Goal: Contribute content: Add original content to the website for others to see

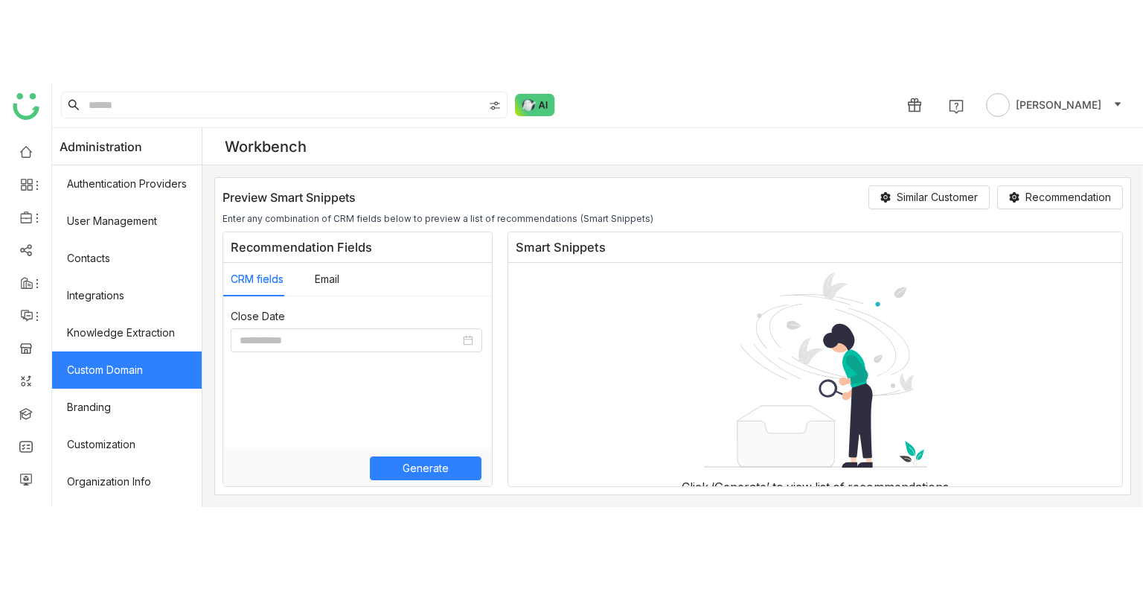
scroll to position [365, 0]
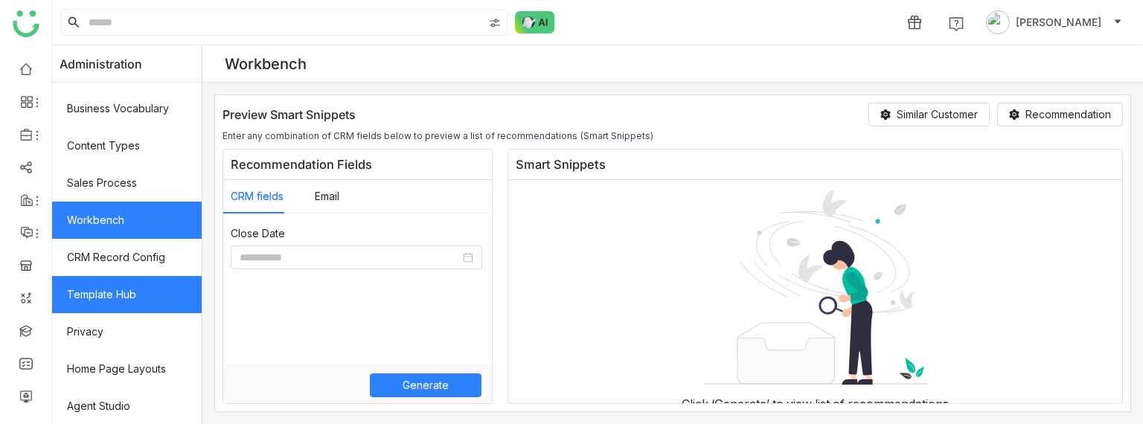
click at [123, 278] on link "Template Hub" at bounding box center [127, 294] width 150 height 37
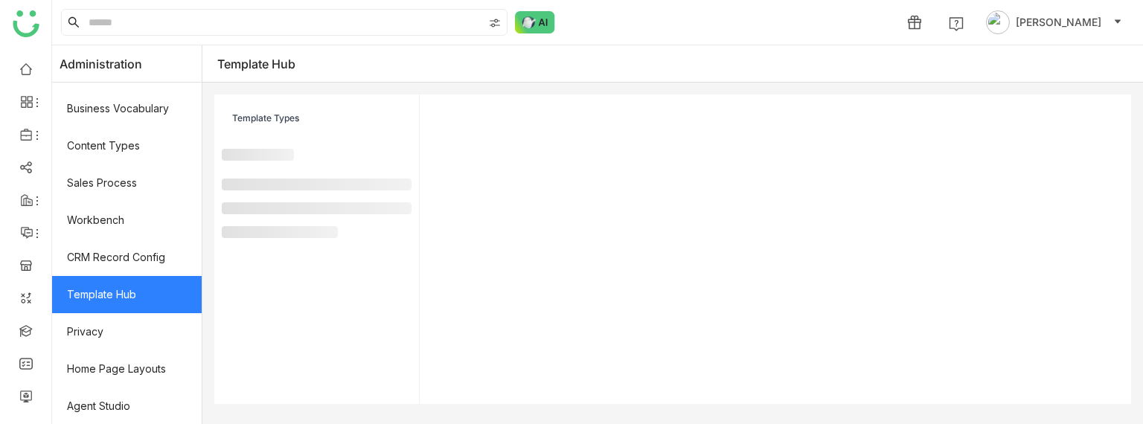
click at [123, 278] on link "Template Hub" at bounding box center [127, 294] width 150 height 37
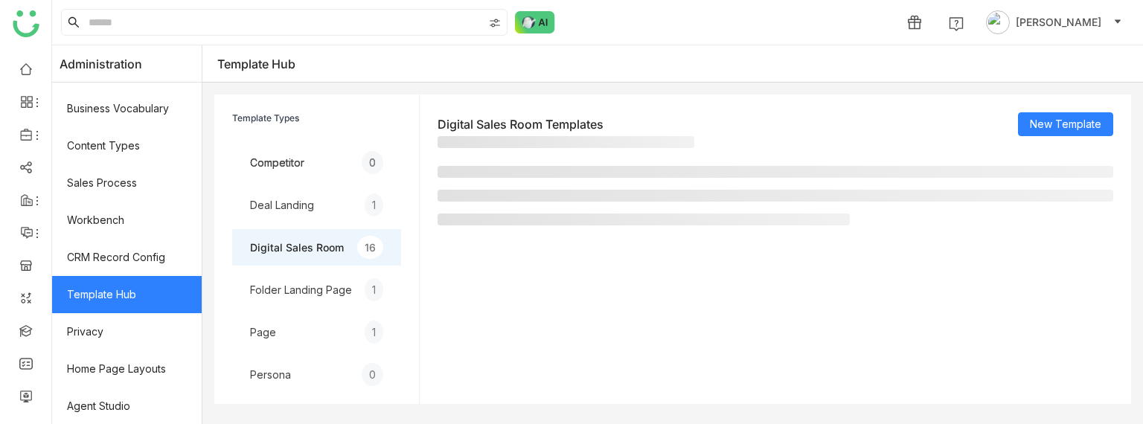
click at [123, 278] on link "Template Hub" at bounding box center [127, 294] width 150 height 37
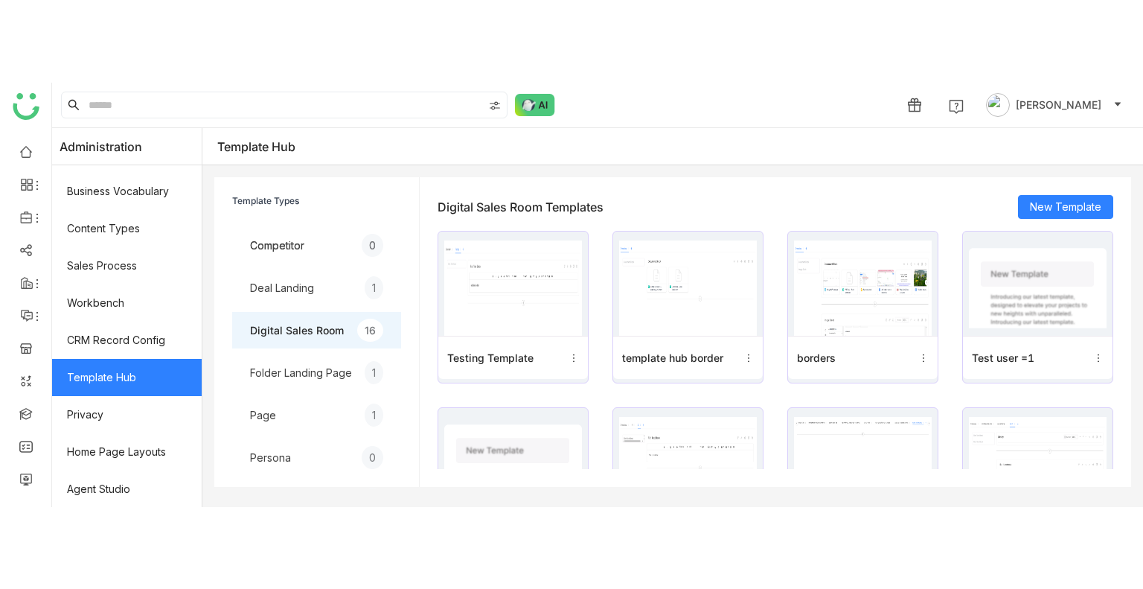
scroll to position [201, 0]
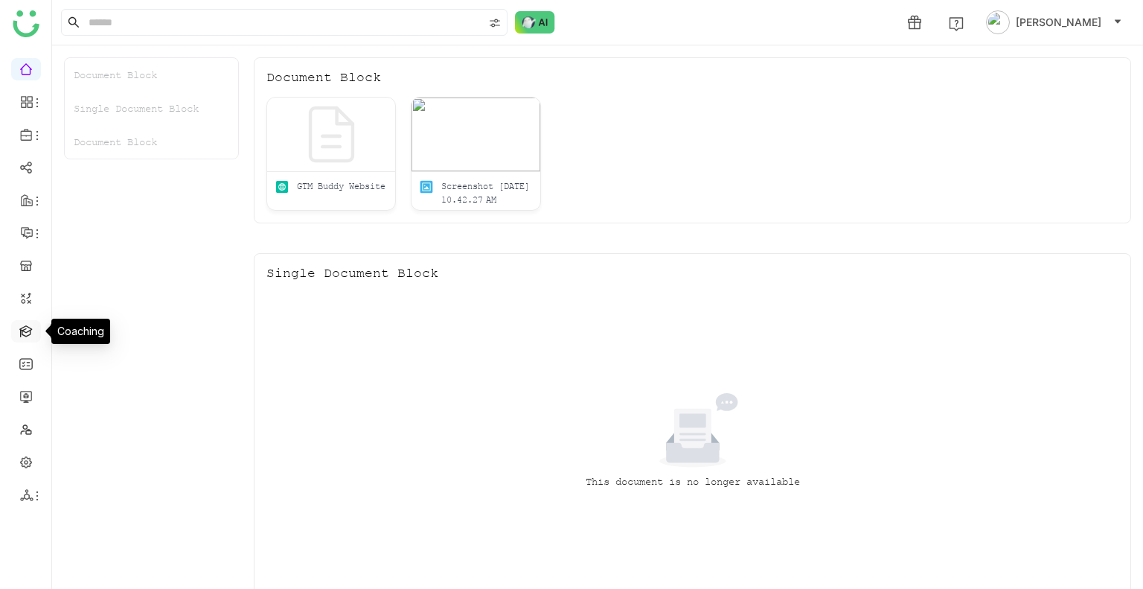
click at [22, 333] on link at bounding box center [25, 330] width 13 height 13
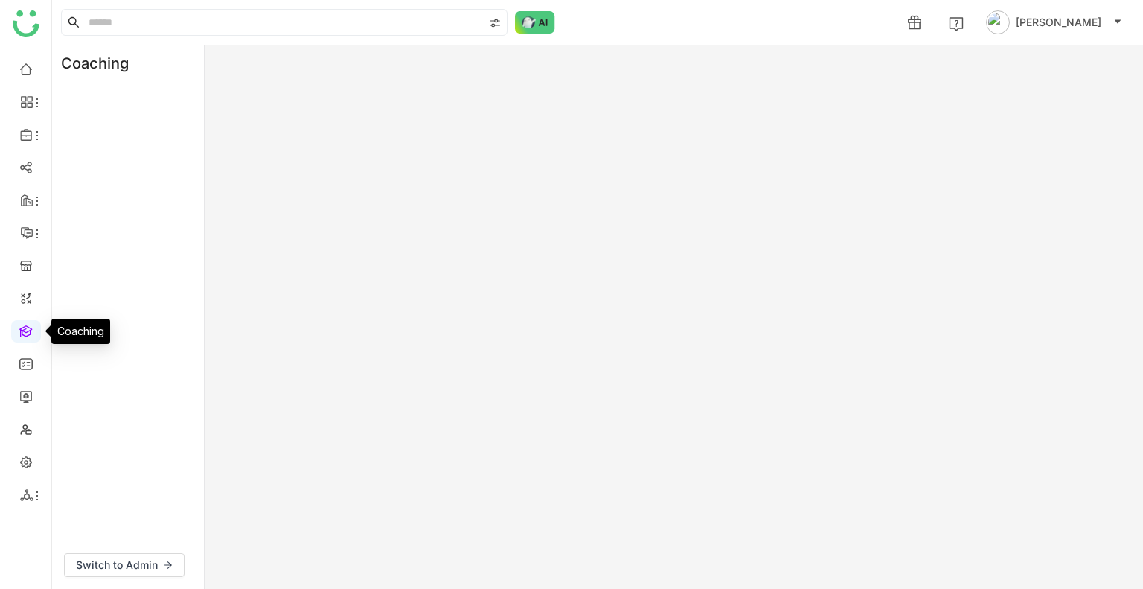
click at [22, 333] on link at bounding box center [25, 330] width 13 height 13
click at [421, 122] on div "Coaching Switch to Admin" at bounding box center [597, 316] width 1091 height 543
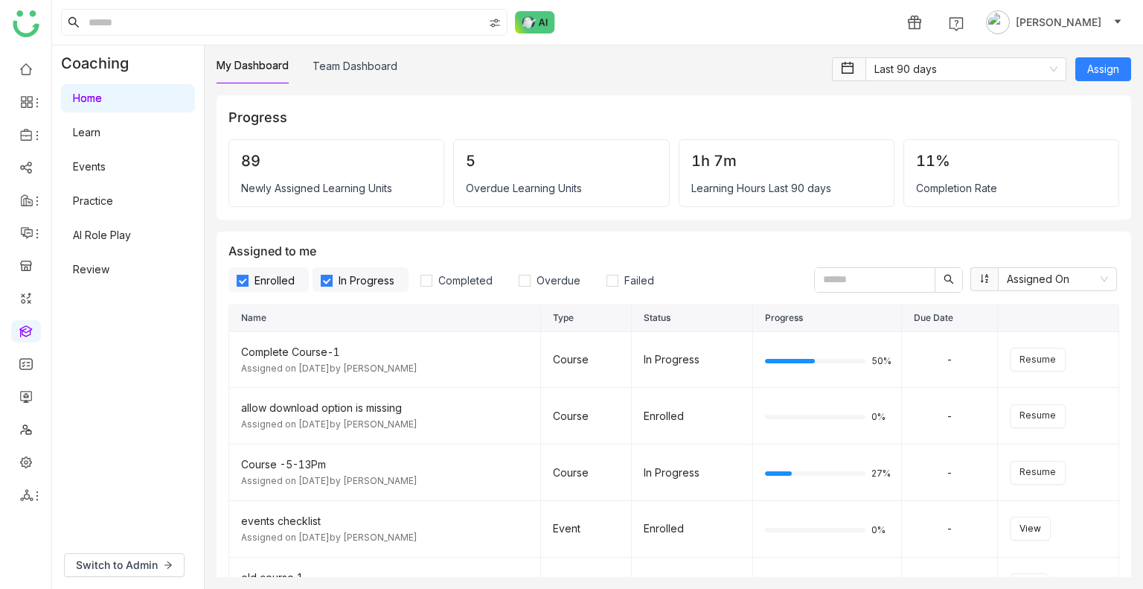
click at [720, 205] on div "1h 7m Learning Hours Last 90 days" at bounding box center [787, 173] width 216 height 68
click at [118, 561] on span "Switch to Admin" at bounding box center [117, 565] width 82 height 16
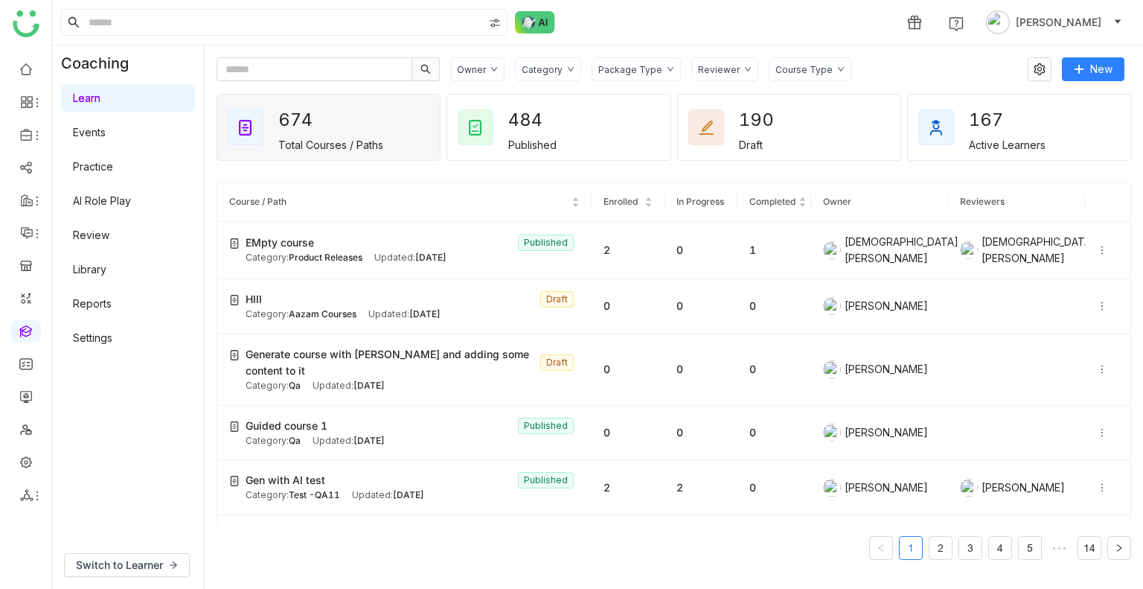
click at [106, 271] on link "Library" at bounding box center [89, 269] width 33 height 13
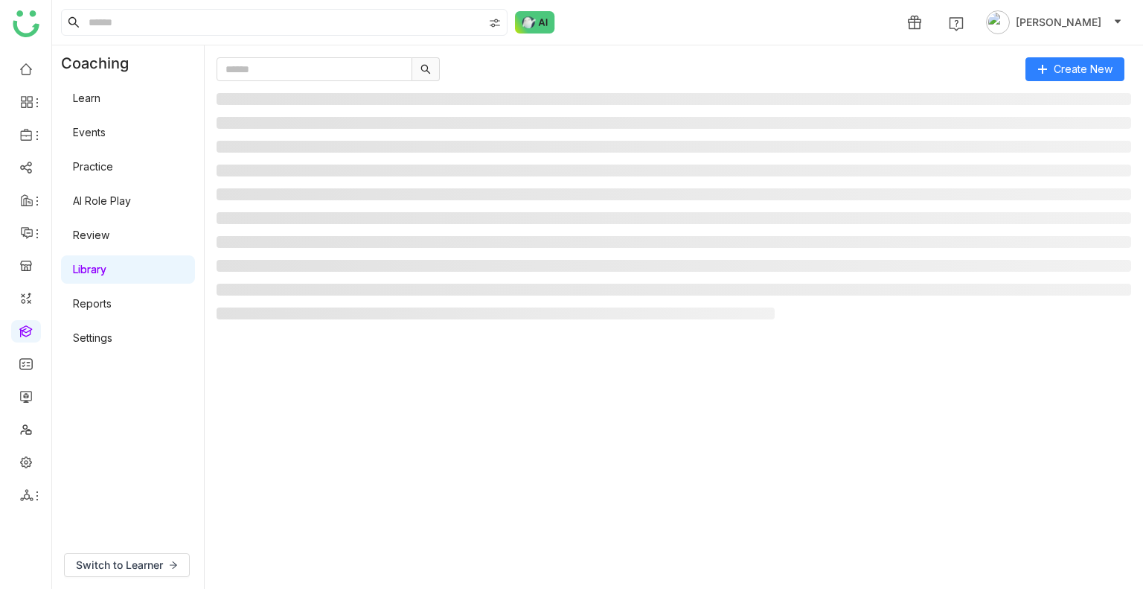
click at [106, 271] on link "Library" at bounding box center [89, 269] width 33 height 13
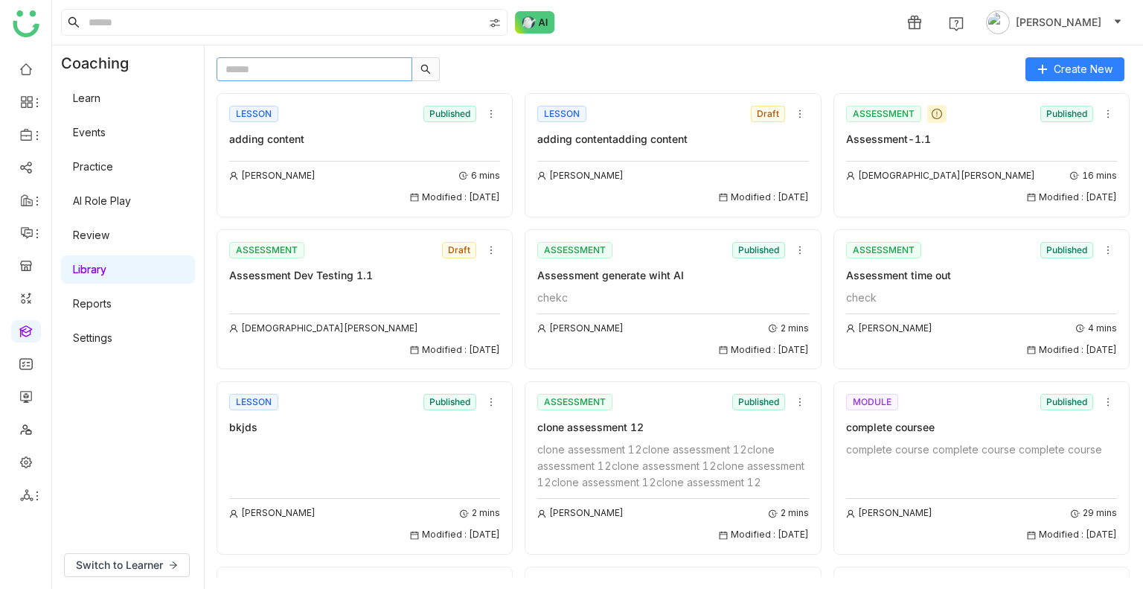
click at [300, 68] on input "text" at bounding box center [315, 69] width 196 height 24
paste input "**********"
type input "**********"
type input "*"
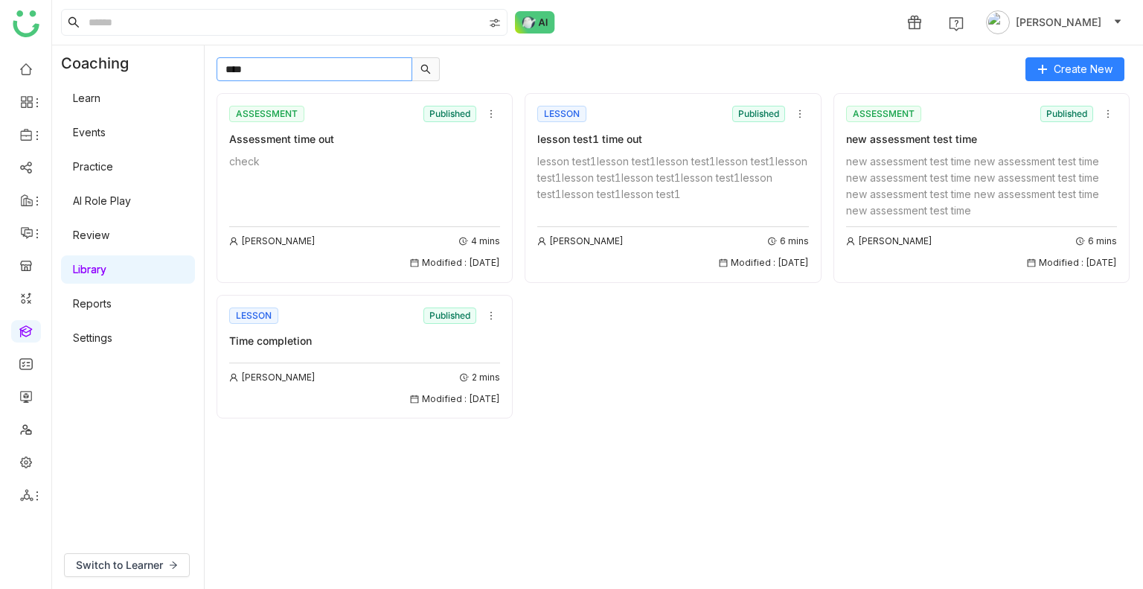
type input "****"
click at [634, 122] on div "LESSON Published" at bounding box center [672, 114] width 271 height 22
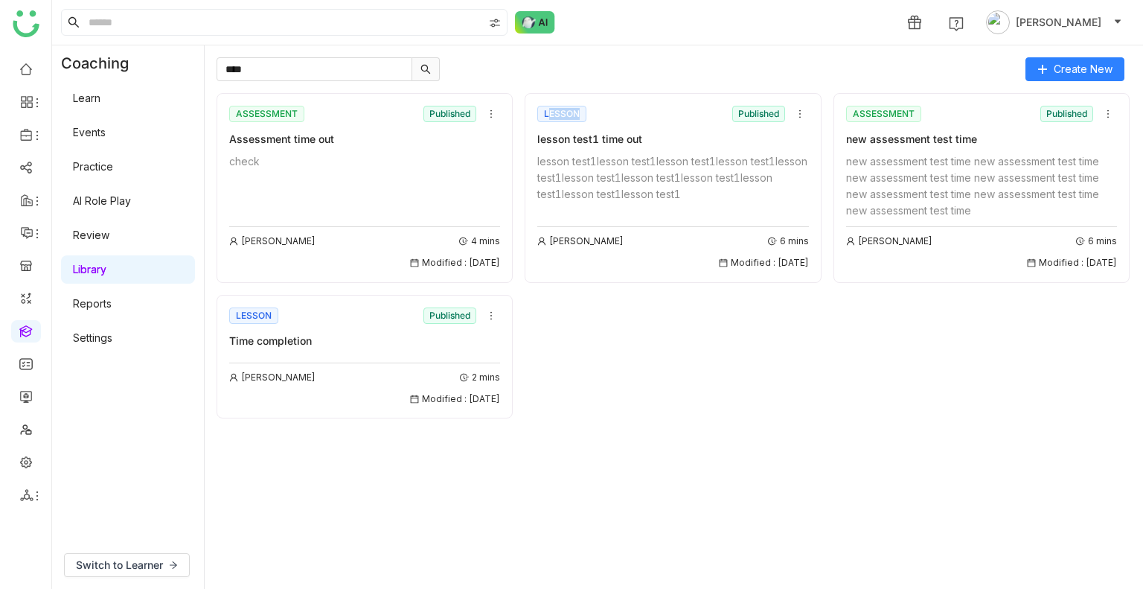
click at [634, 122] on div "LESSON Published" at bounding box center [672, 114] width 271 height 22
click at [621, 136] on div "lesson test1 time out" at bounding box center [672, 139] width 271 height 16
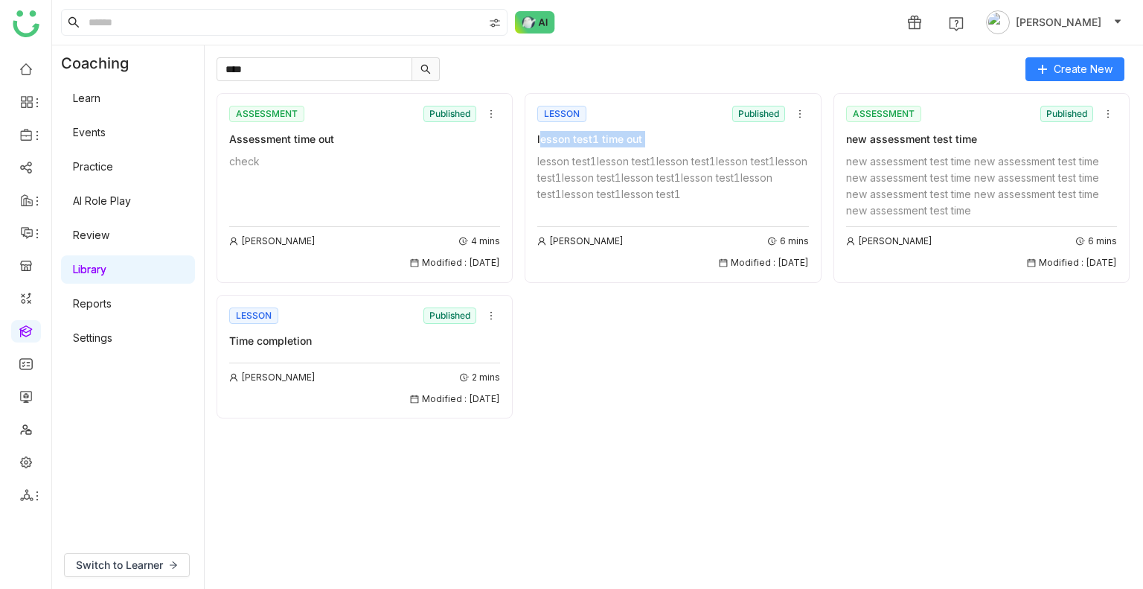
click at [621, 136] on div "lesson test1 time out" at bounding box center [672, 139] width 271 height 16
click at [684, 154] on div "lesson test1lesson test1lesson test1lesson test1lesson test1lesson test1lesson …" at bounding box center [672, 177] width 271 height 49
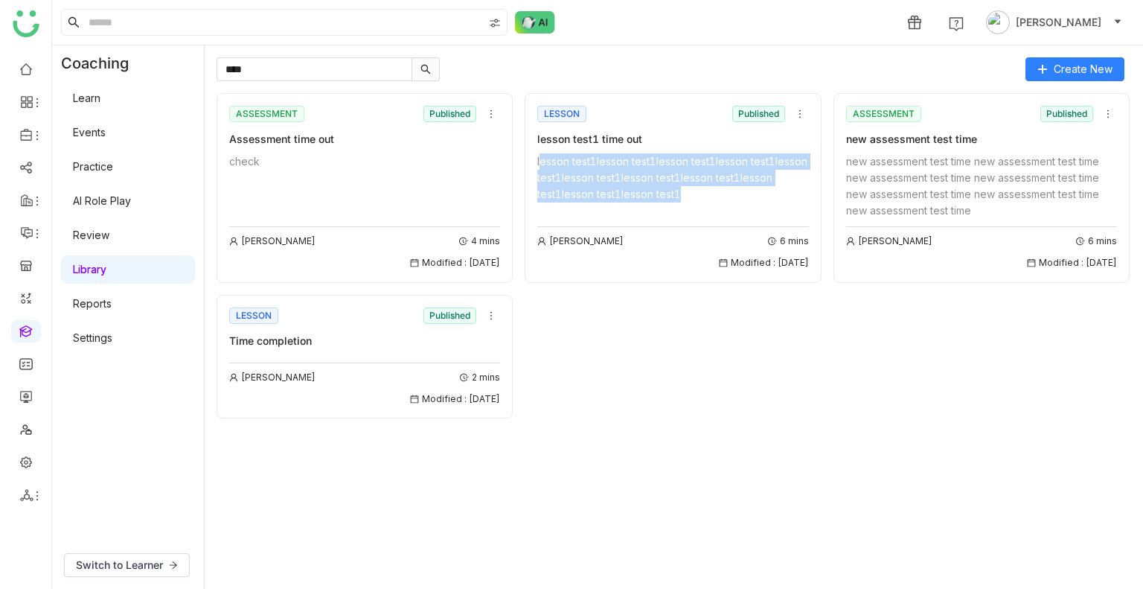
click at [684, 154] on div "lesson test1lesson test1lesson test1lesson test1lesson test1lesson test1lesson …" at bounding box center [672, 177] width 271 height 49
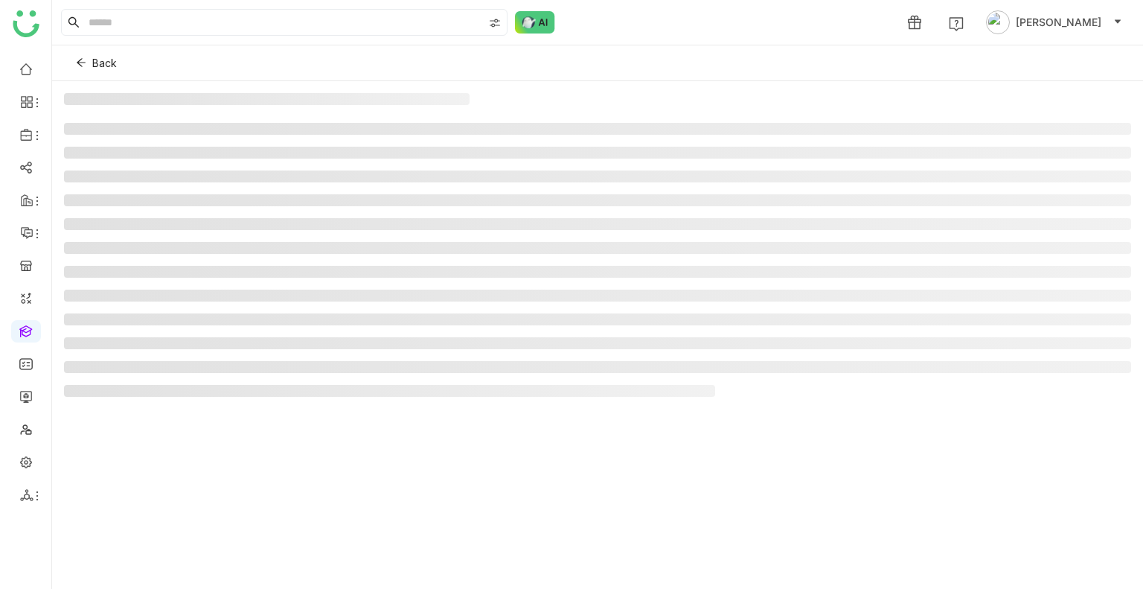
click at [607, 142] on ul at bounding box center [597, 260] width 1067 height 274
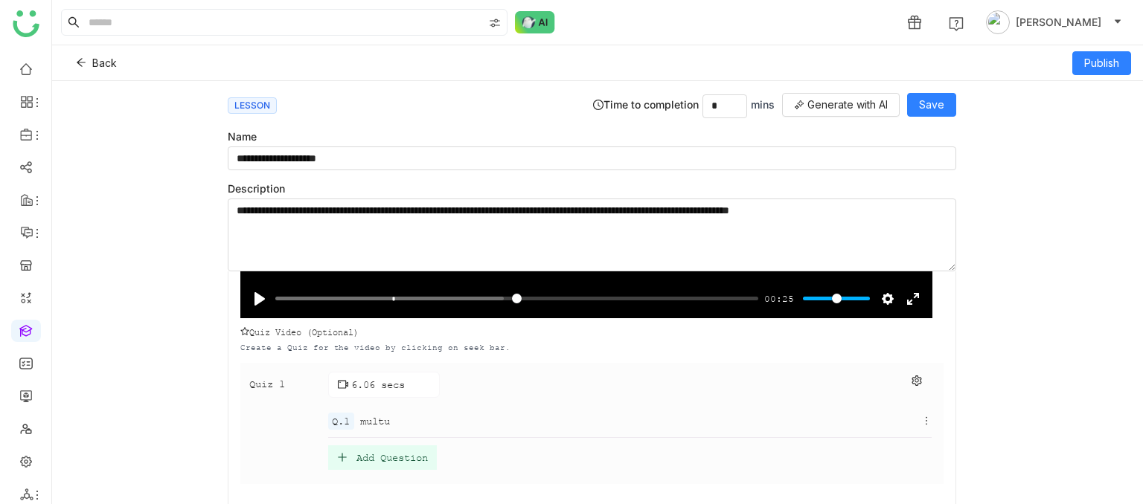
scroll to position [323, 0]
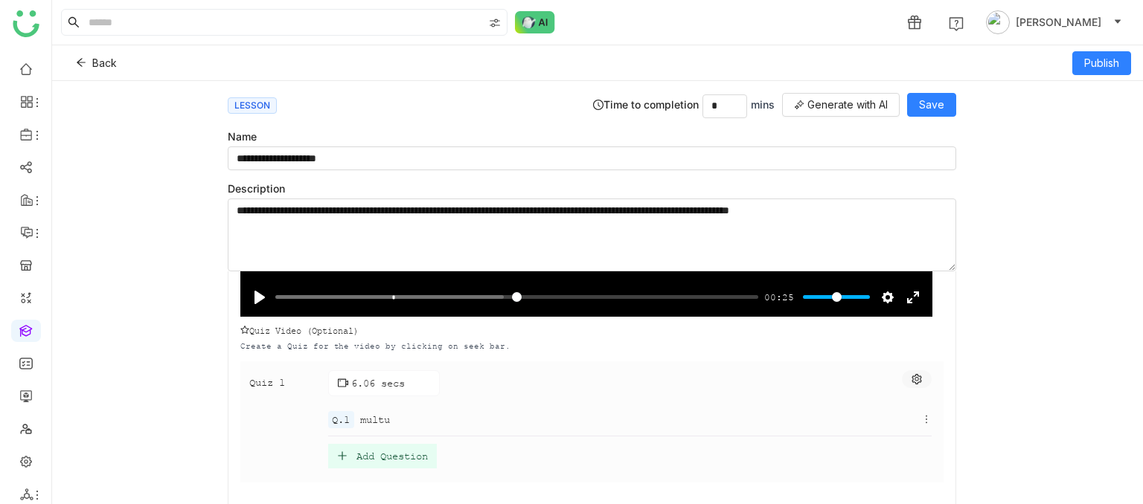
click at [911, 376] on icon at bounding box center [916, 379] width 10 height 10
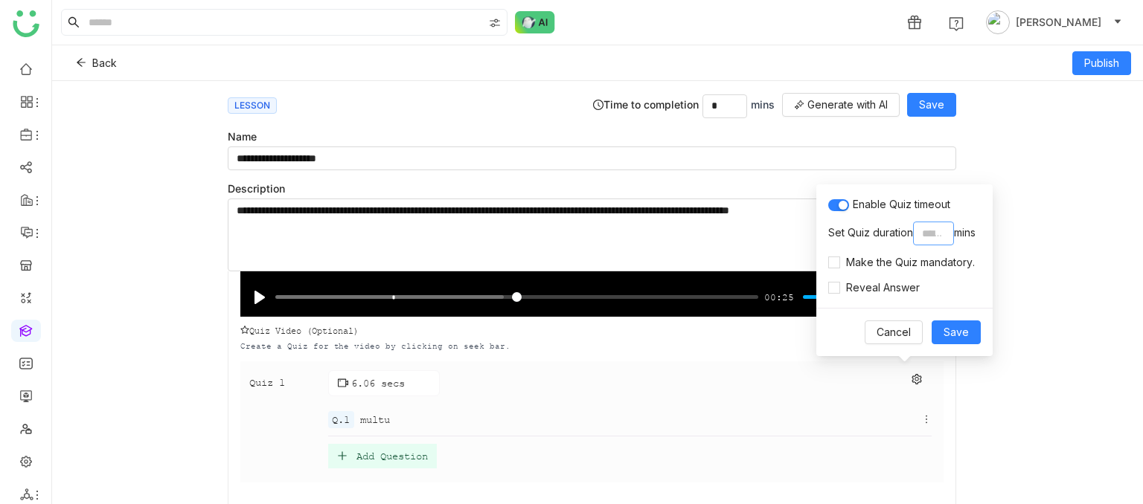
click at [932, 234] on input "*" at bounding box center [933, 234] width 41 height 24
type input "*"
click at [967, 330] on span "Save" at bounding box center [955, 332] width 25 height 16
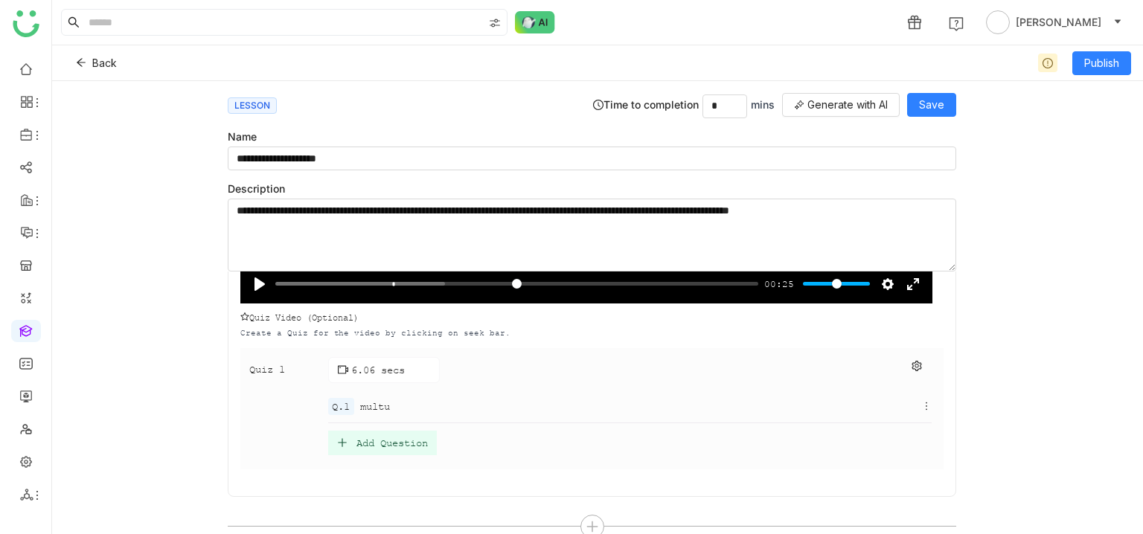
scroll to position [333, 0]
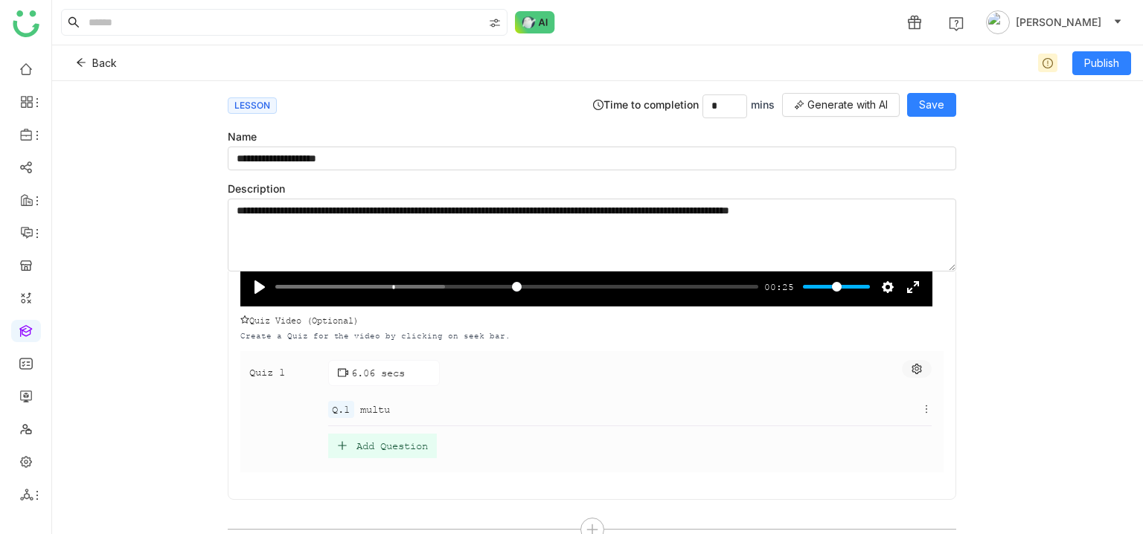
click at [911, 365] on button at bounding box center [917, 369] width 30 height 18
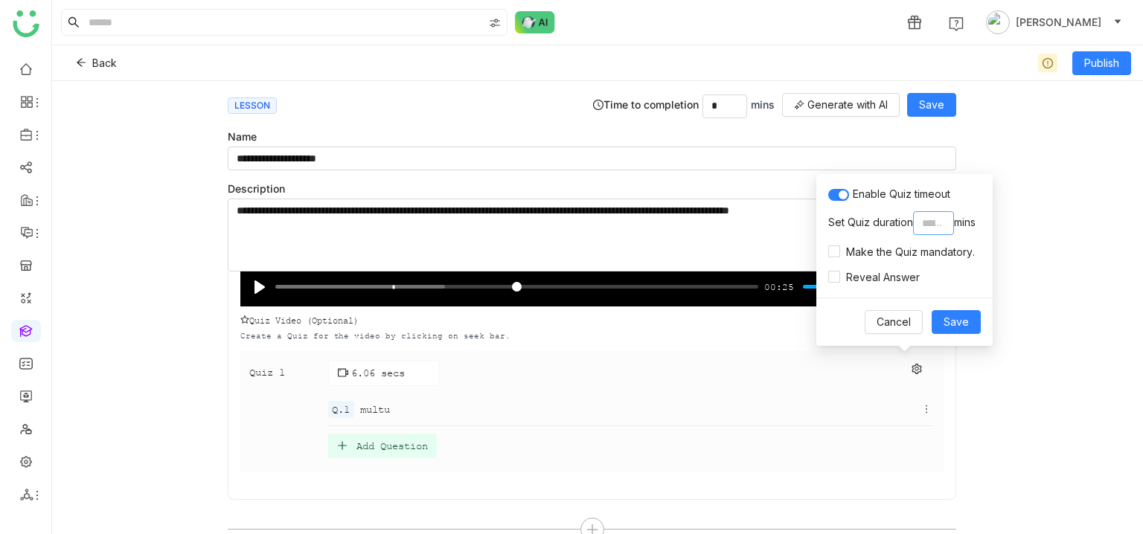
click at [935, 227] on input "*" at bounding box center [933, 223] width 41 height 24
type input "*"
click at [963, 315] on span "Save" at bounding box center [955, 322] width 25 height 16
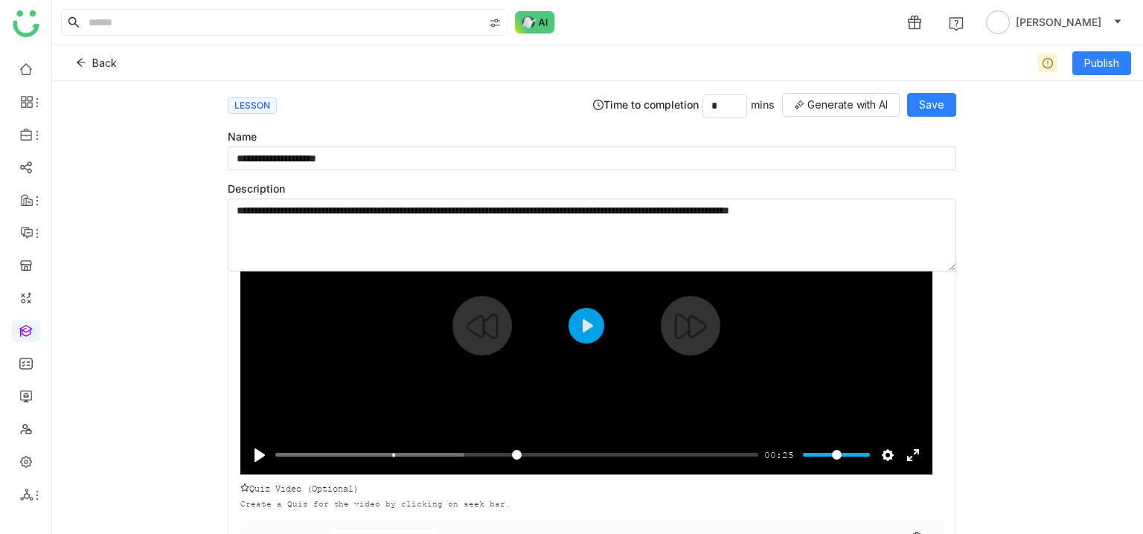
scroll to position [179, 0]
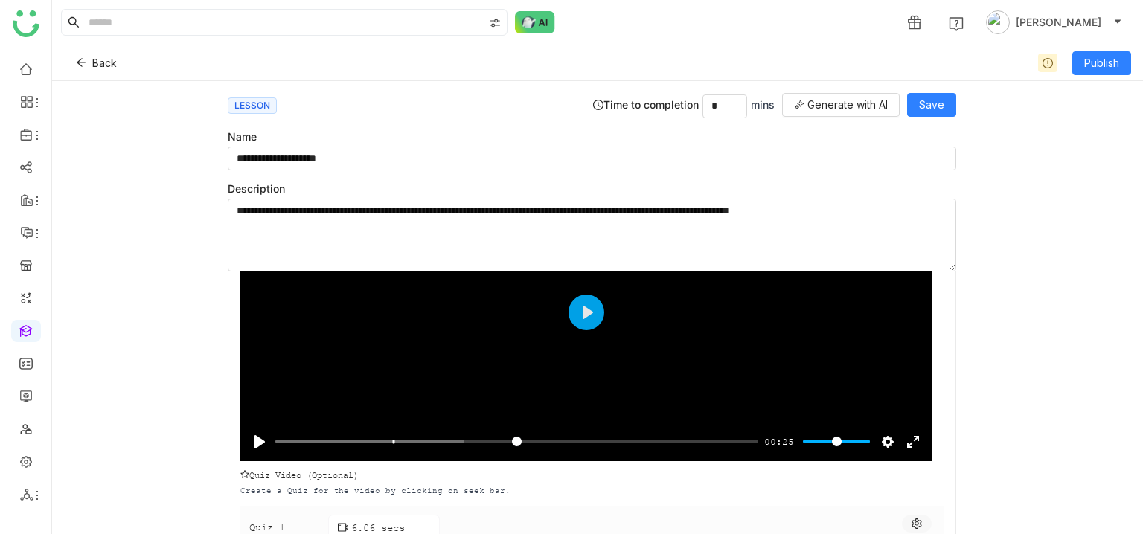
click at [911, 519] on icon at bounding box center [916, 524] width 10 height 10
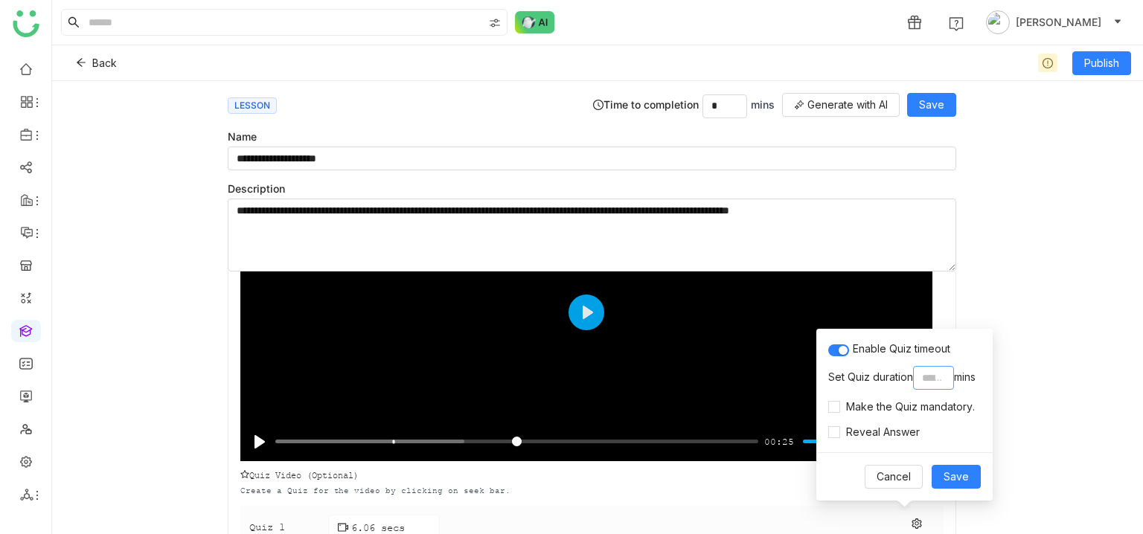
click at [935, 376] on input "*" at bounding box center [933, 378] width 41 height 24
type input "*"
click at [954, 472] on span "Save" at bounding box center [955, 477] width 25 height 16
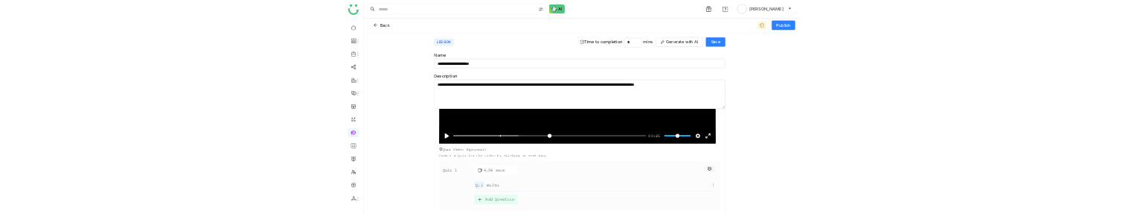
scroll to position [283, 0]
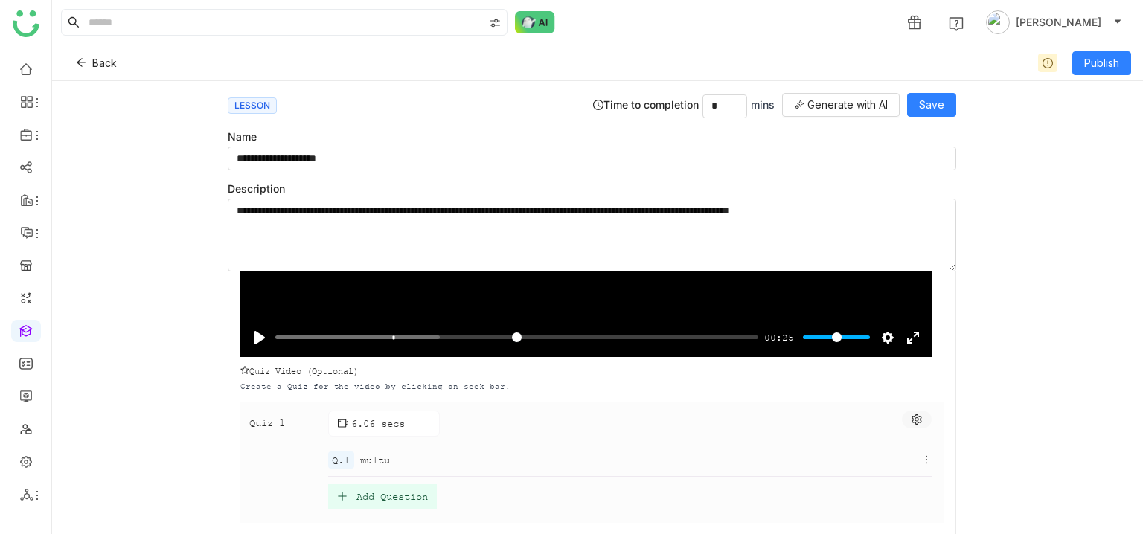
click at [911, 414] on icon at bounding box center [916, 419] width 10 height 10
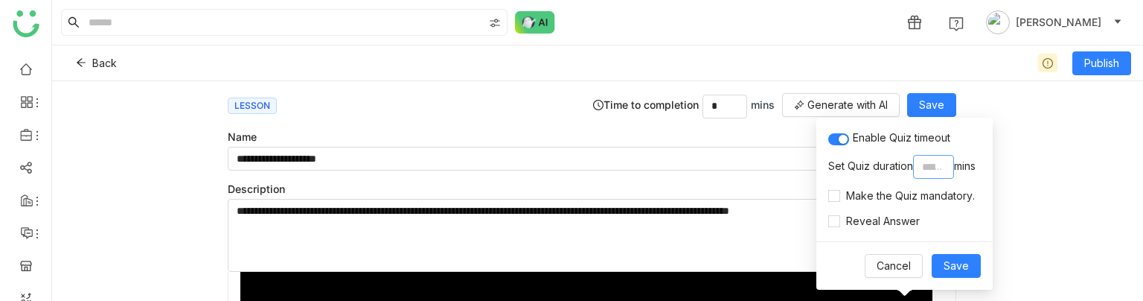
click at [934, 167] on input "*" at bounding box center [933, 167] width 41 height 24
click at [934, 171] on input "number" at bounding box center [933, 167] width 41 height 24
type input "*"
click at [947, 266] on span "Save" at bounding box center [955, 265] width 25 height 16
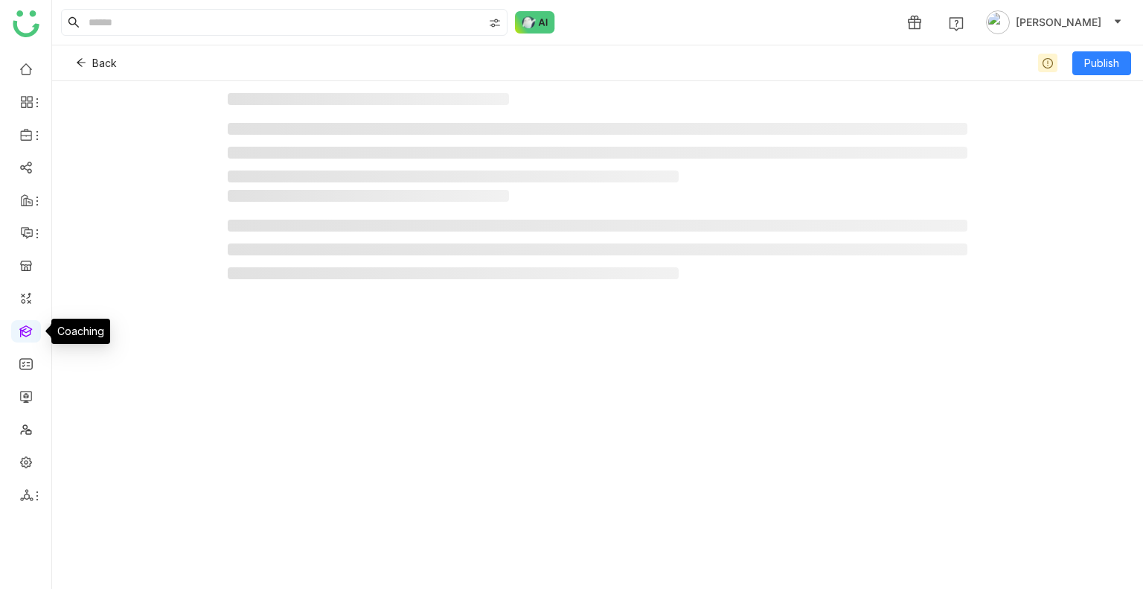
click at [19, 330] on link at bounding box center [25, 330] width 13 height 13
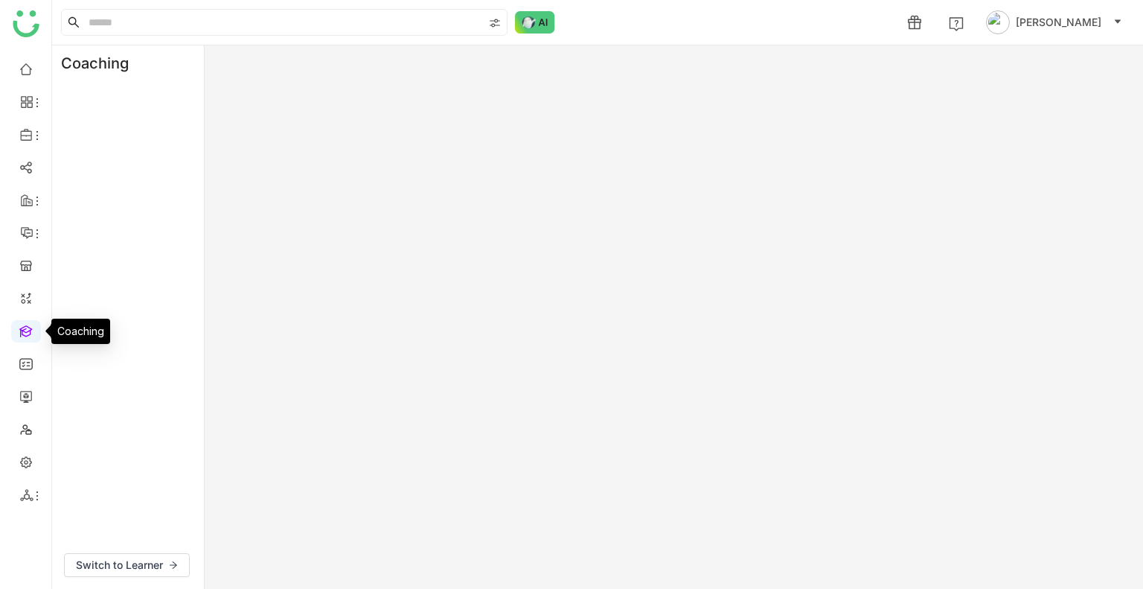
click at [19, 330] on link at bounding box center [25, 330] width 13 height 13
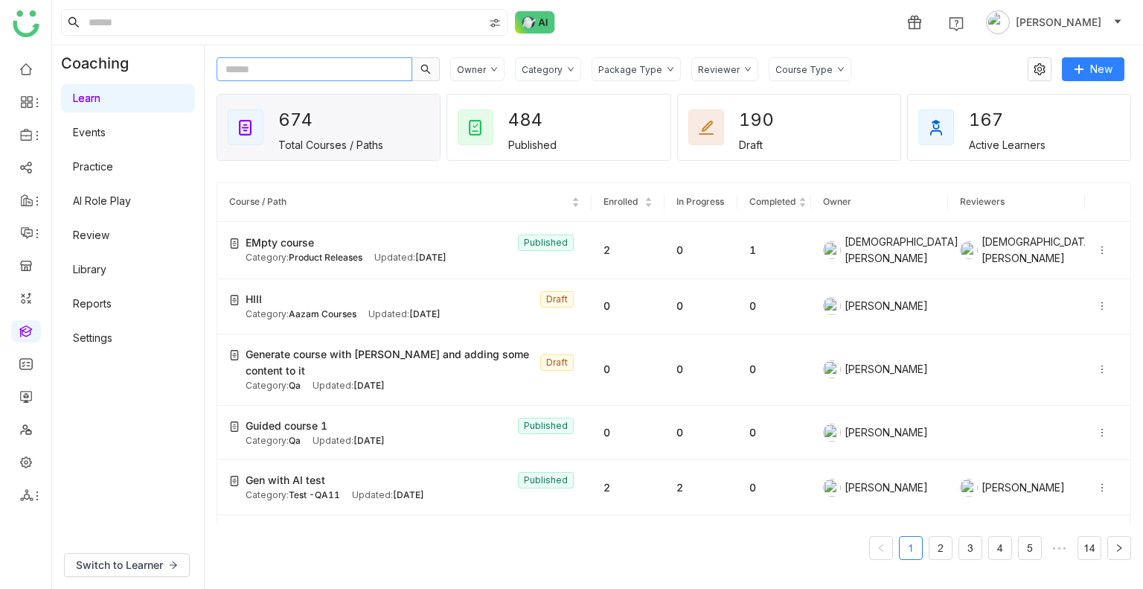
click at [280, 64] on input "text" at bounding box center [315, 69] width 196 height 24
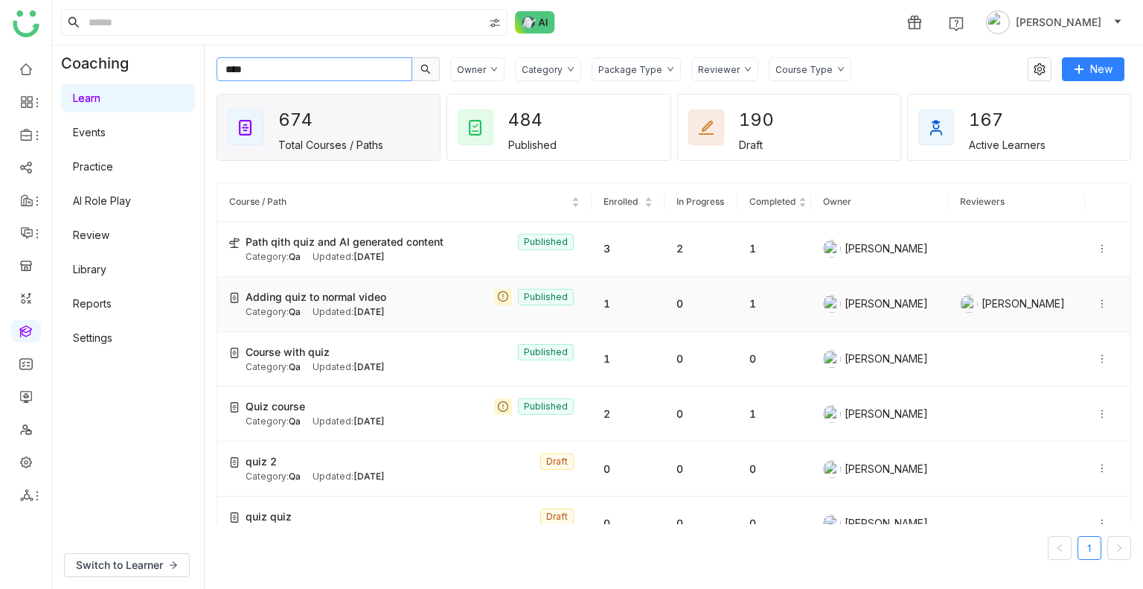
type input "****"
click at [340, 297] on span "Adding quiz to normal video" at bounding box center [316, 297] width 141 height 16
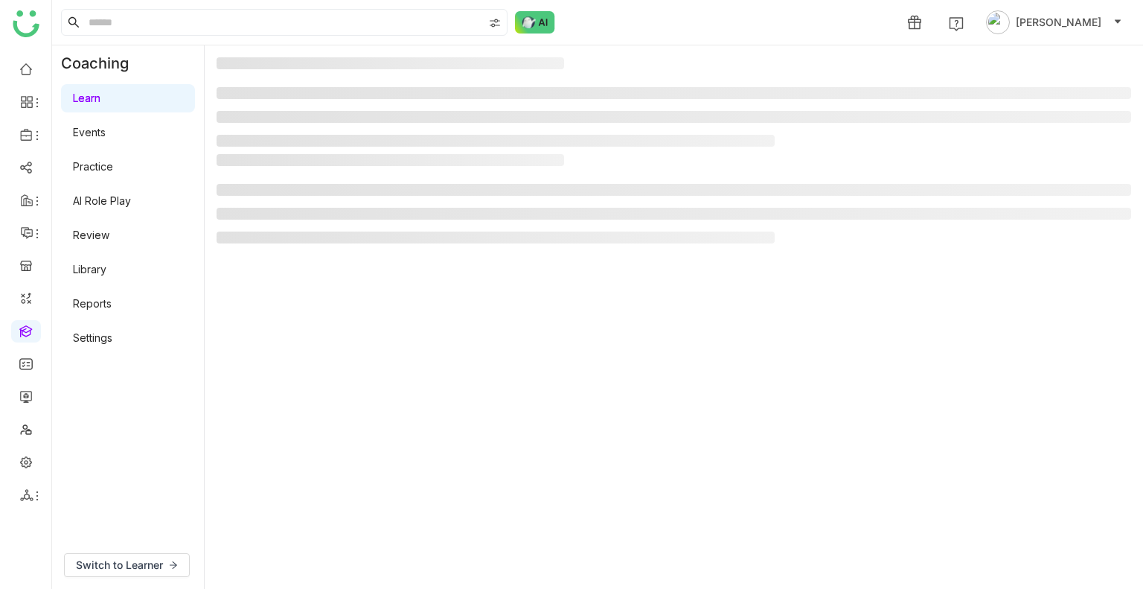
click at [340, 297] on gtmb-manage-detail-wrapper at bounding box center [674, 316] width 914 height 519
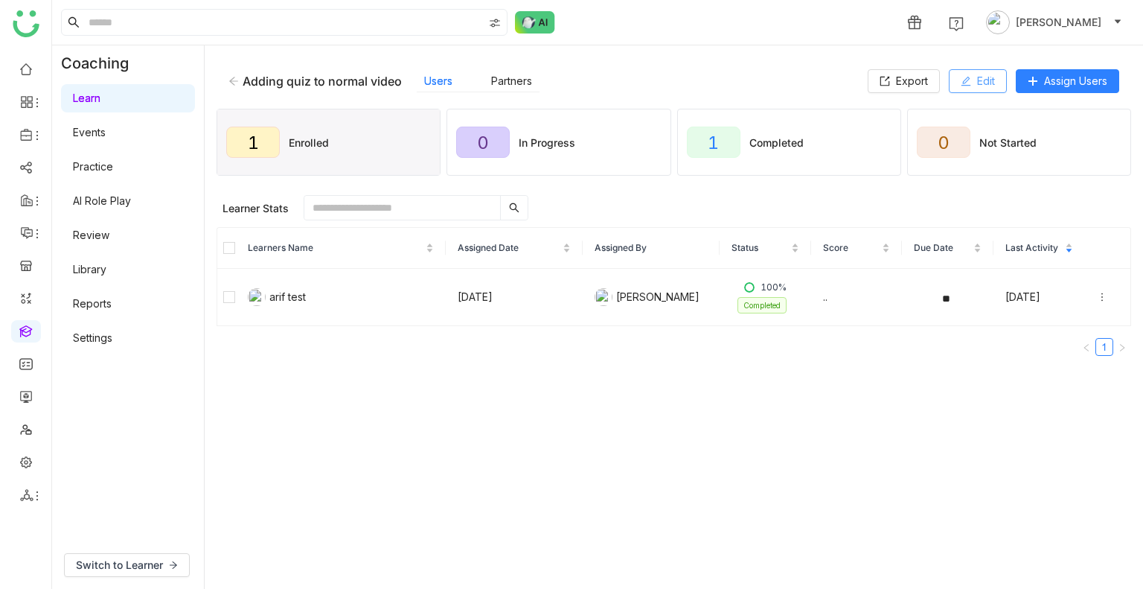
click at [963, 76] on icon at bounding box center [966, 81] width 10 height 10
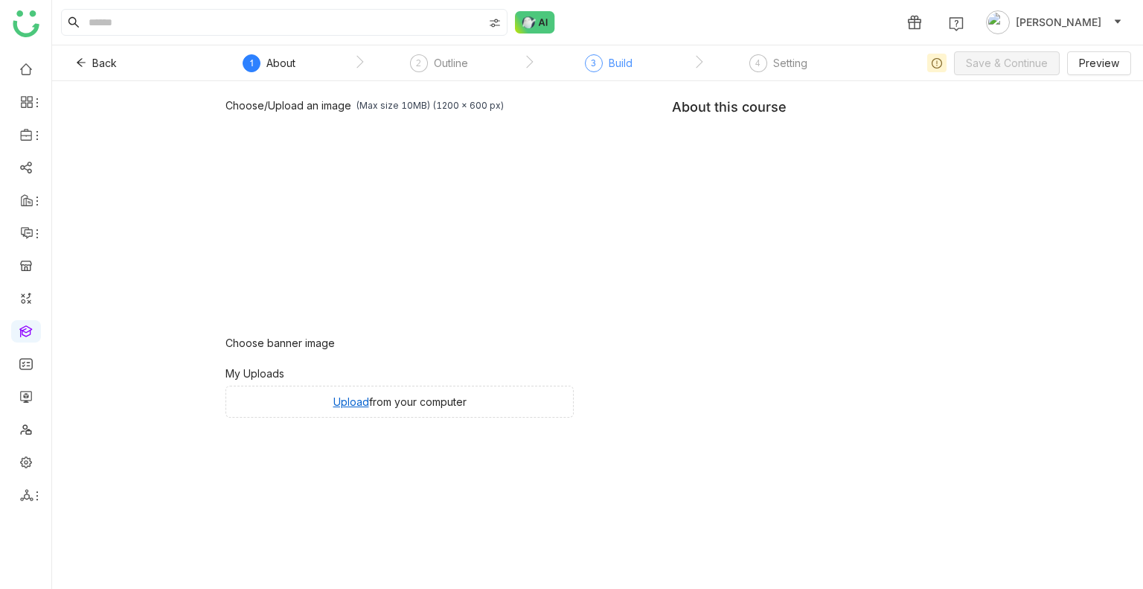
click at [618, 65] on div "Build" at bounding box center [621, 63] width 24 height 18
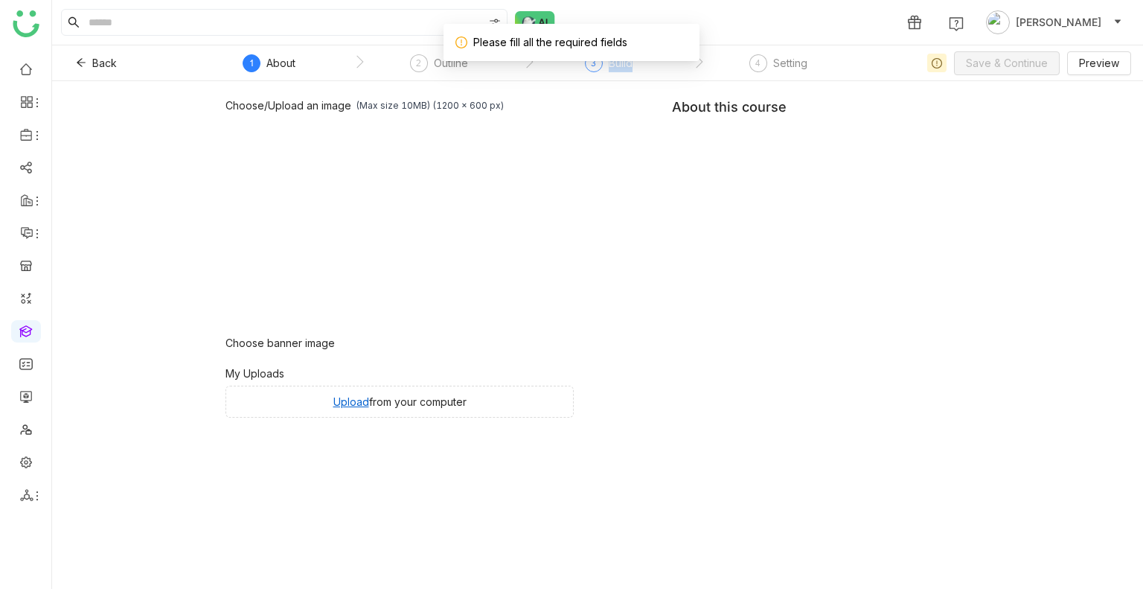
click at [618, 65] on div "Build" at bounding box center [621, 63] width 24 height 18
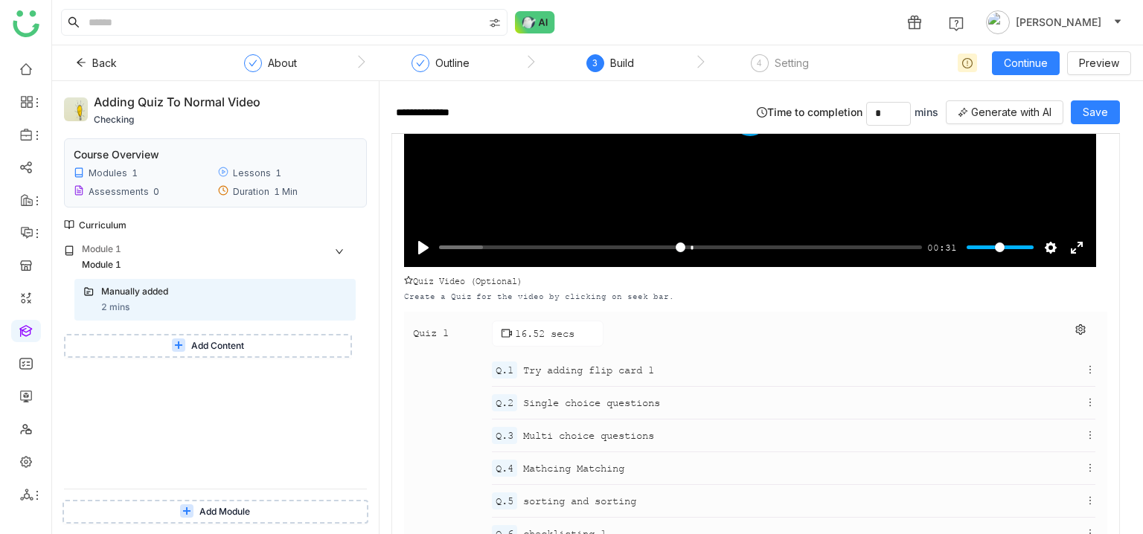
scroll to position [237, 0]
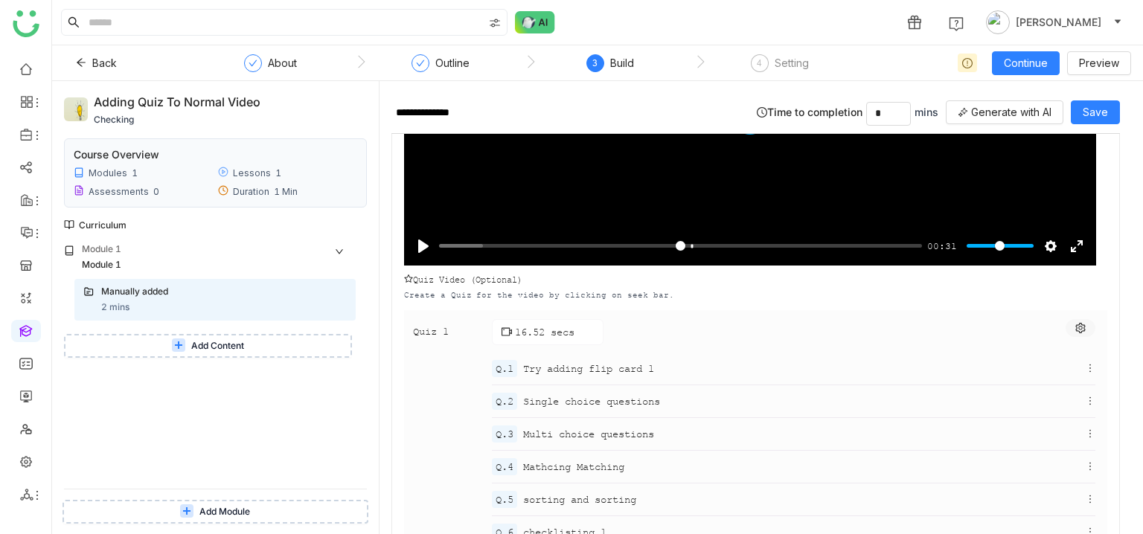
click at [1075, 328] on icon at bounding box center [1080, 328] width 10 height 10
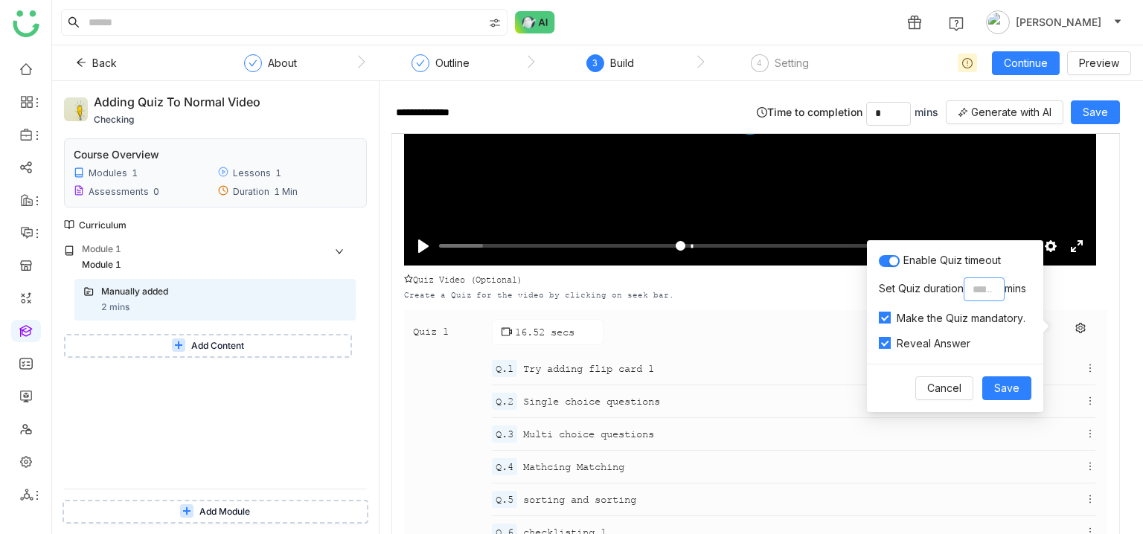
click at [984, 281] on input "**" at bounding box center [984, 290] width 41 height 24
type input "*"
click at [1008, 393] on span "Save" at bounding box center [1006, 388] width 25 height 16
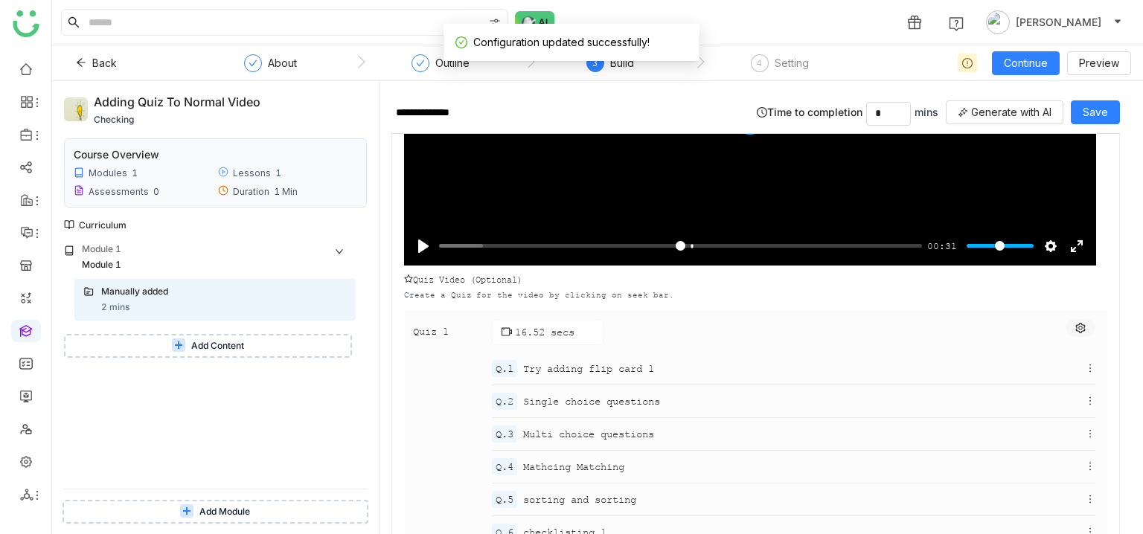
click at [1075, 324] on icon at bounding box center [1080, 328] width 10 height 10
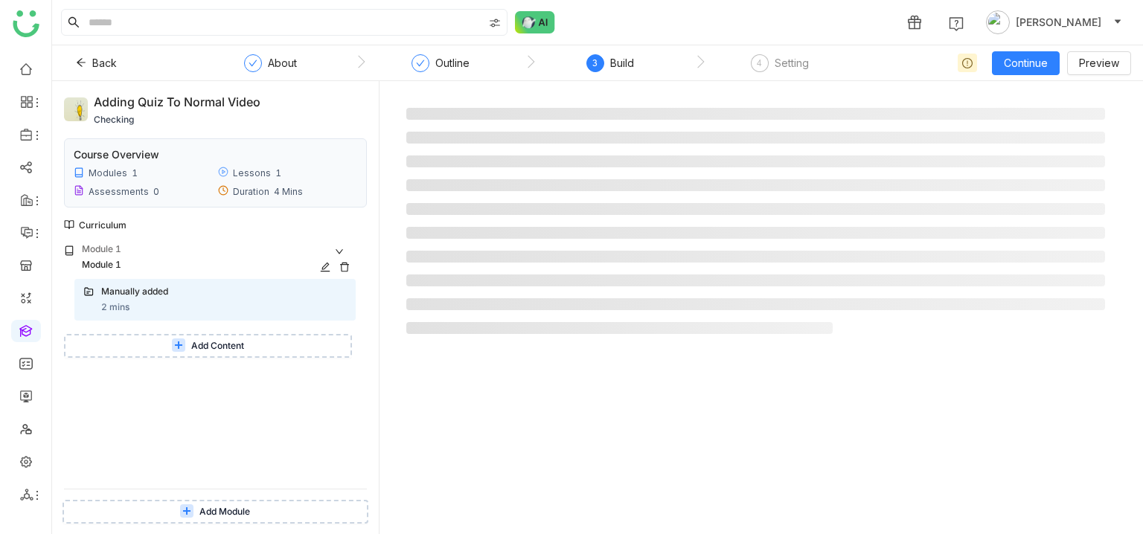
click at [158, 252] on div "Module 1" at bounding box center [219, 251] width 274 height 16
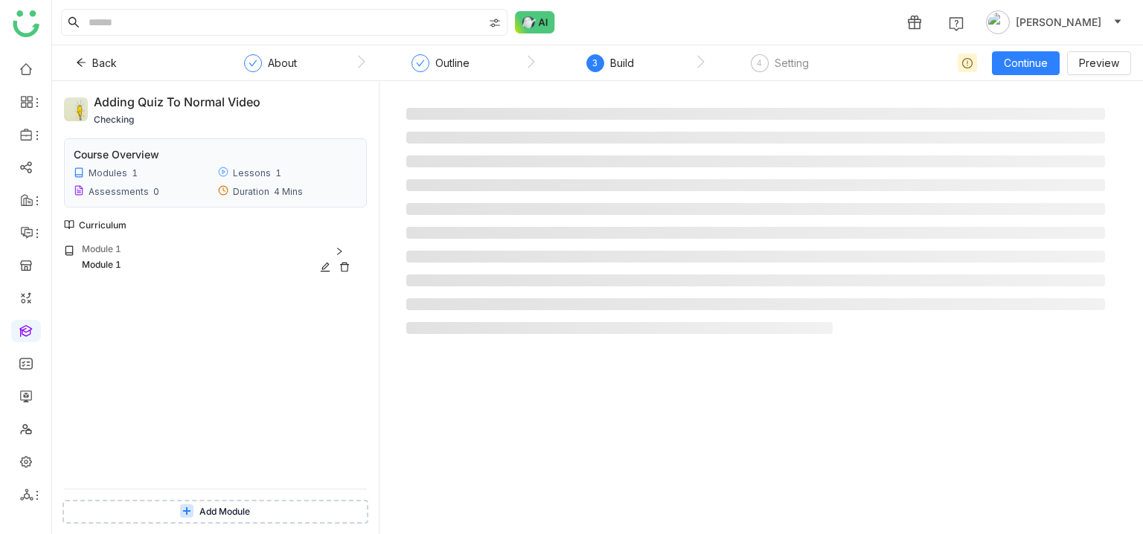
click at [132, 263] on div "Module 1" at bounding box center [202, 265] width 241 height 14
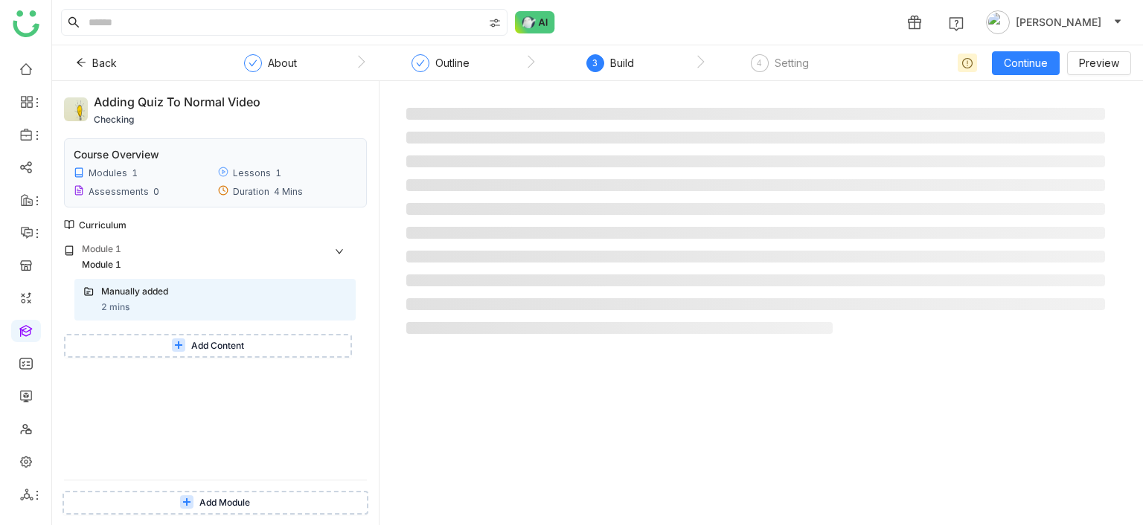
click at [205, 337] on button "Add Content" at bounding box center [208, 346] width 288 height 24
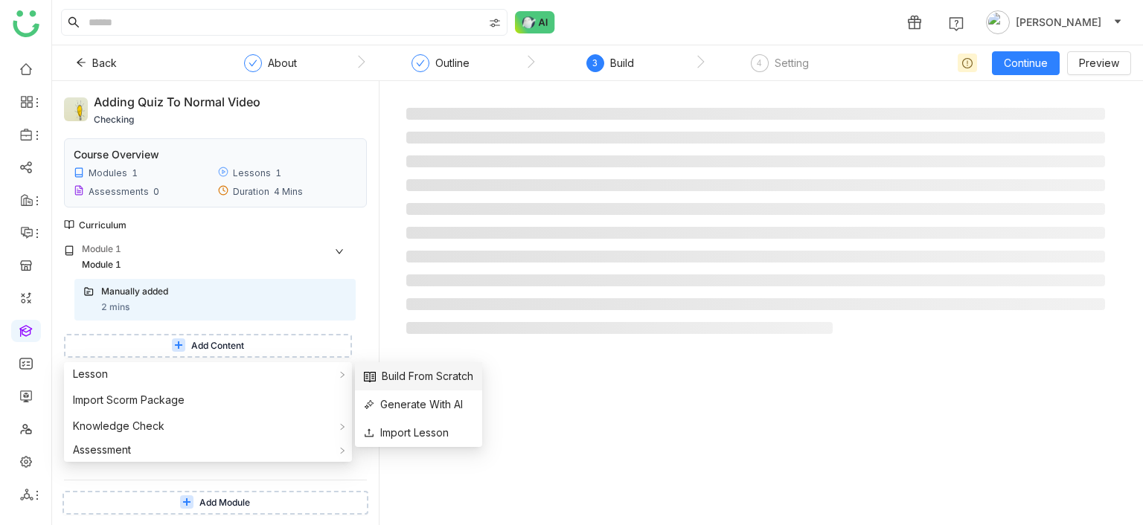
click at [418, 383] on span "Build From Scratch" at bounding box center [418, 376] width 109 height 16
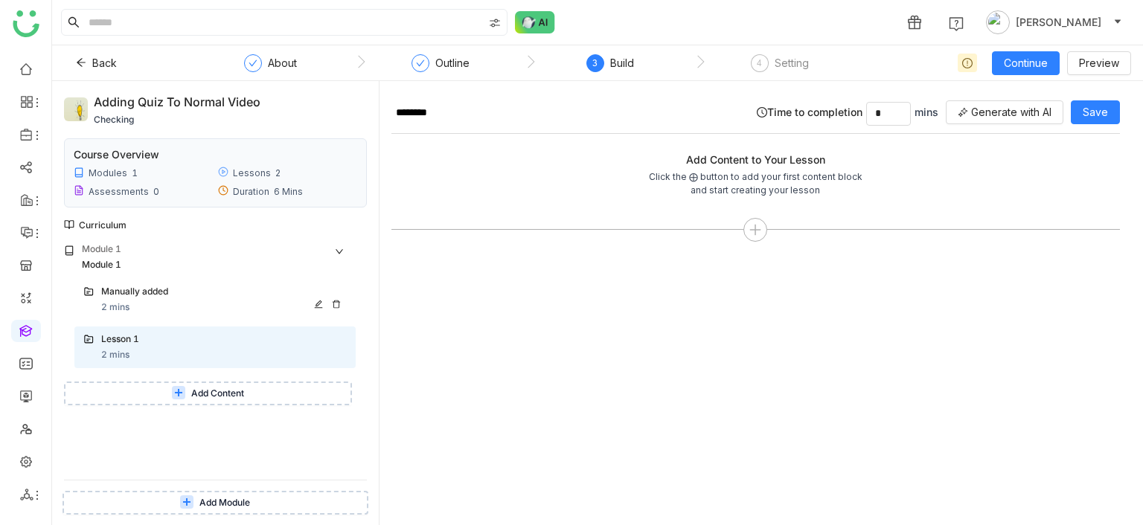
click at [115, 308] on div "2 mins" at bounding box center [115, 308] width 28 height 14
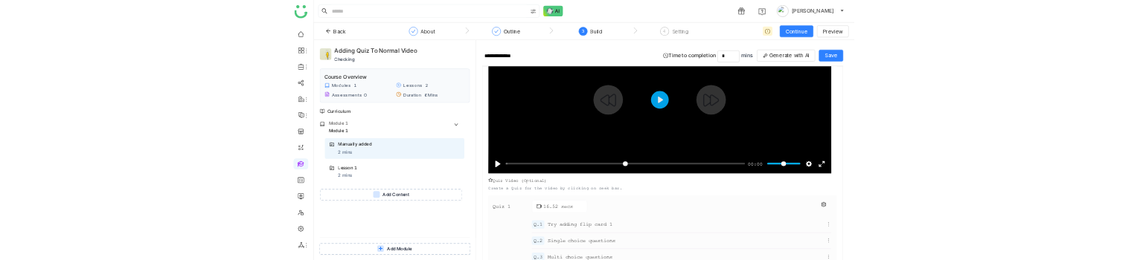
scroll to position [153, 0]
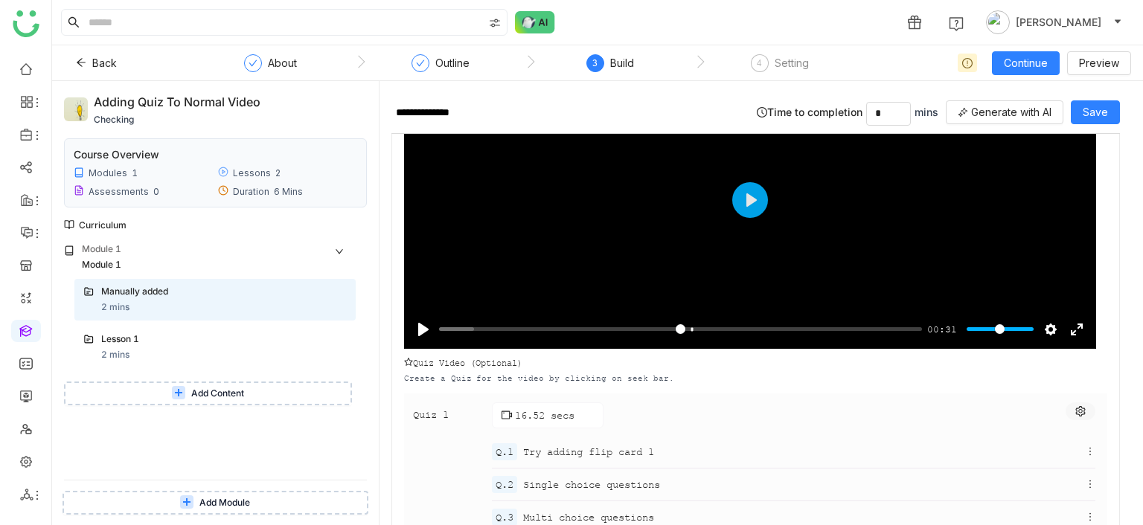
click at [1074, 409] on button at bounding box center [1081, 412] width 30 height 18
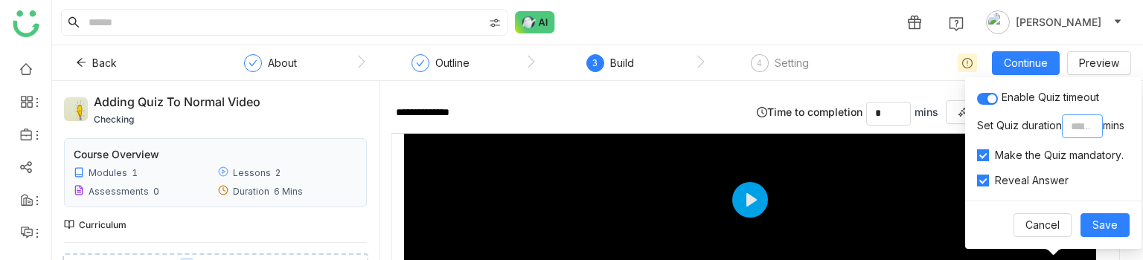
click at [1093, 115] on input "**" at bounding box center [1082, 127] width 41 height 24
type input "*"
type input "**"
click at [1115, 231] on span "Save" at bounding box center [1104, 225] width 25 height 16
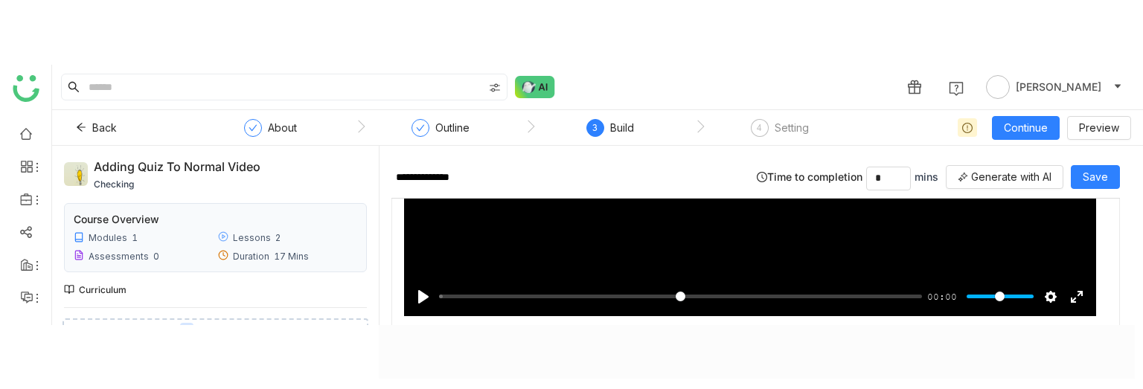
scroll to position [320, 0]
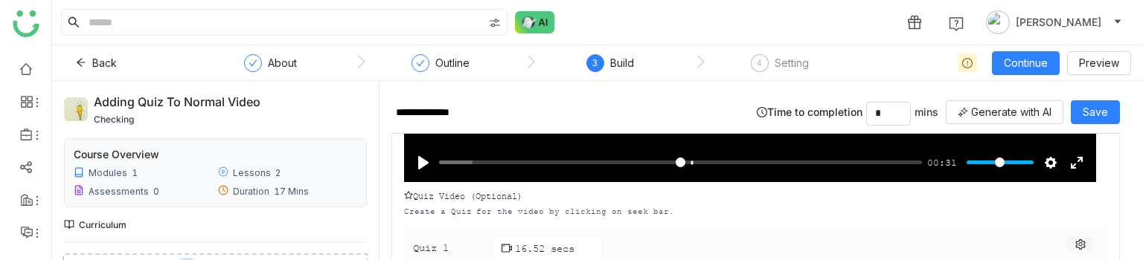
click at [1075, 243] on icon at bounding box center [1080, 245] width 10 height 10
